Goal: Navigation & Orientation: Understand site structure

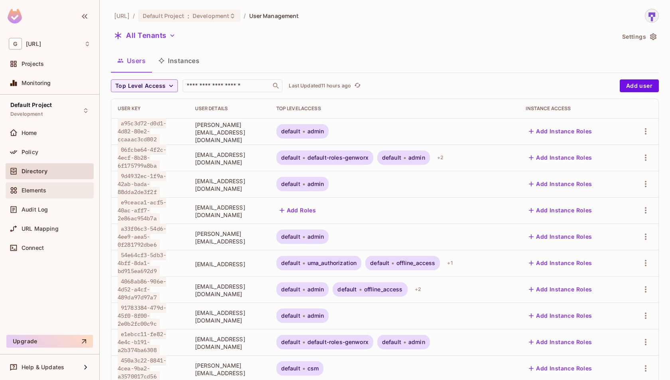
click at [62, 183] on div "Elements" at bounding box center [50, 190] width 88 height 16
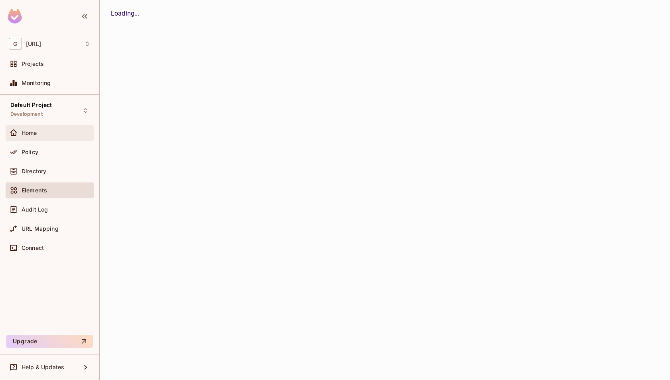
click at [39, 134] on div "Home" at bounding box center [56, 133] width 69 height 6
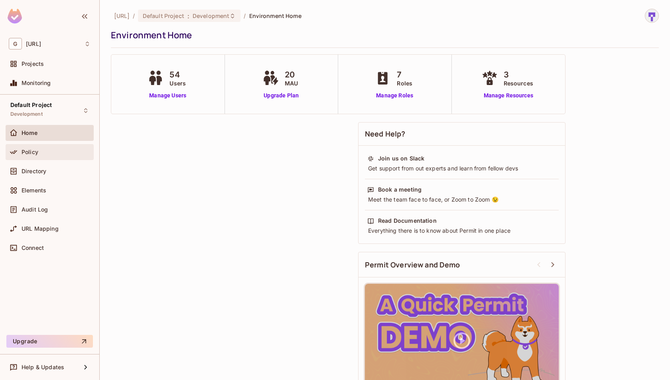
click at [36, 153] on span "Policy" at bounding box center [30, 152] width 17 height 6
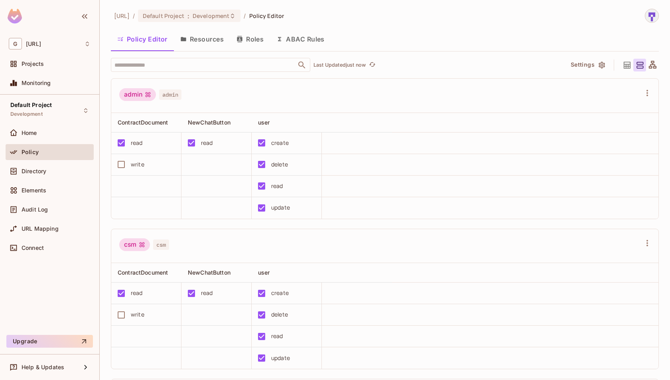
click at [251, 38] on button "Roles" at bounding box center [250, 39] width 40 height 20
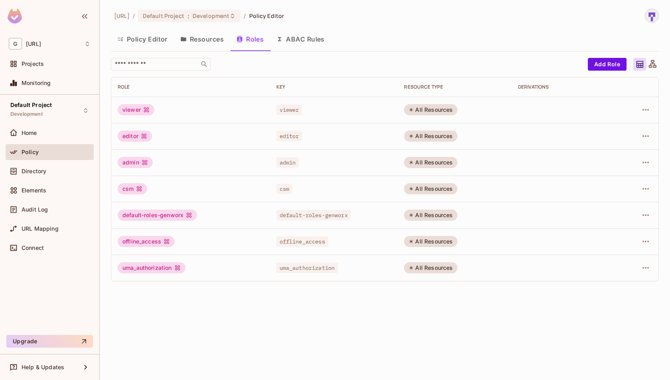
click at [212, 43] on button "Resources" at bounding box center [202, 39] width 56 height 20
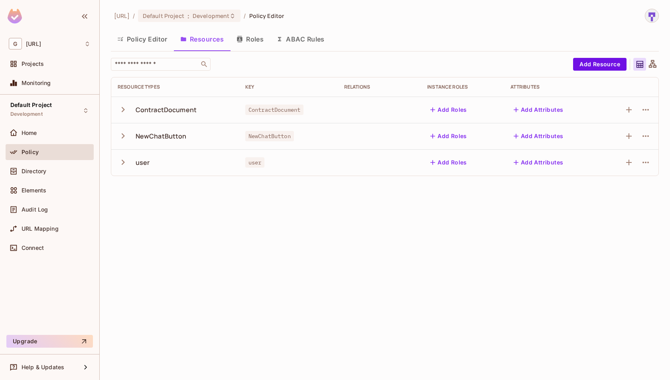
click at [258, 41] on button "Roles" at bounding box center [250, 39] width 40 height 20
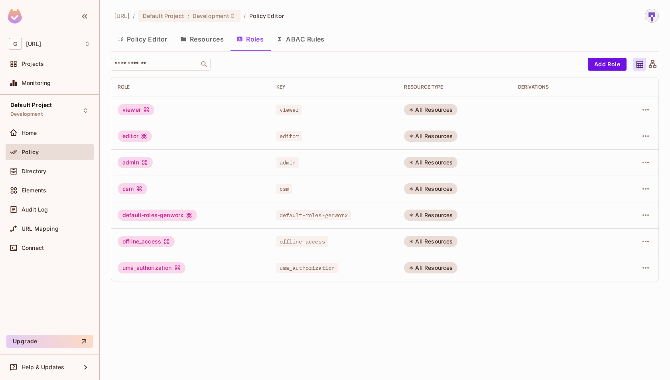
click at [136, 190] on icon at bounding box center [139, 188] width 6 height 6
click at [212, 40] on button "Resources" at bounding box center [202, 39] width 56 height 20
